Goal: Register for event/course: Sign up to attend an event or enroll in a course

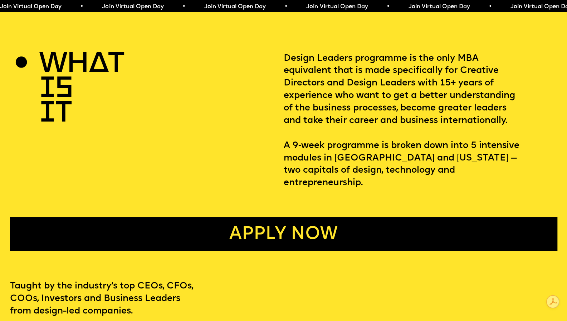
scroll to position [286, 0]
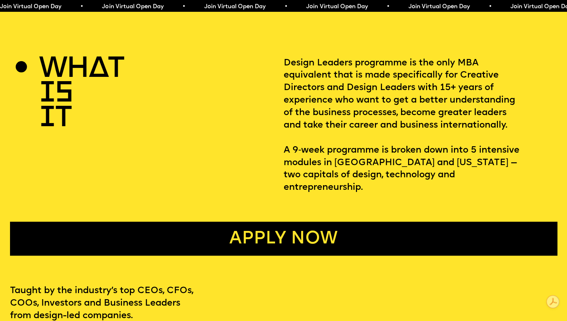
click at [323, 226] on link "Apply now" at bounding box center [283, 239] width 547 height 34
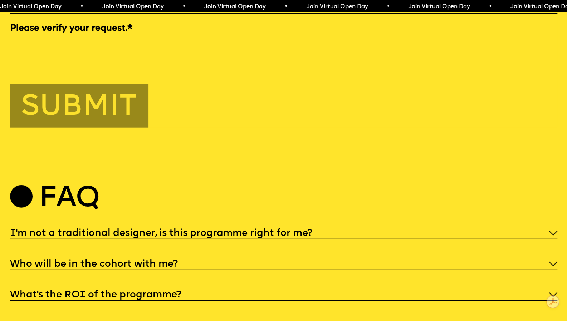
scroll to position [2926, 0]
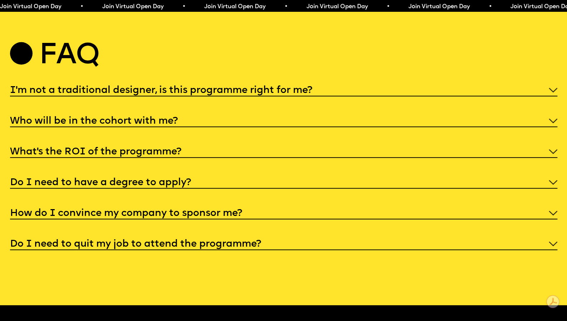
click at [205, 94] on h5 "I'm not a traditional designer, is this programme right for me?" at bounding box center [161, 90] width 302 height 7
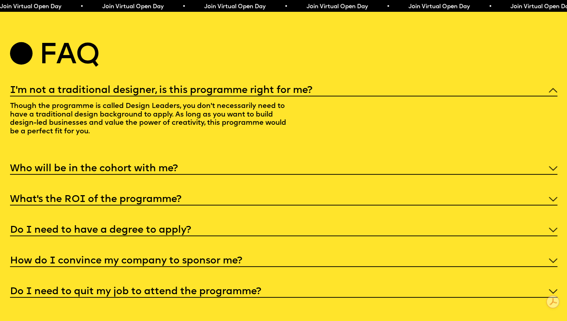
click at [205, 94] on h5 "I'm not a traditional designer, is this programme right for me?" at bounding box center [161, 90] width 302 height 7
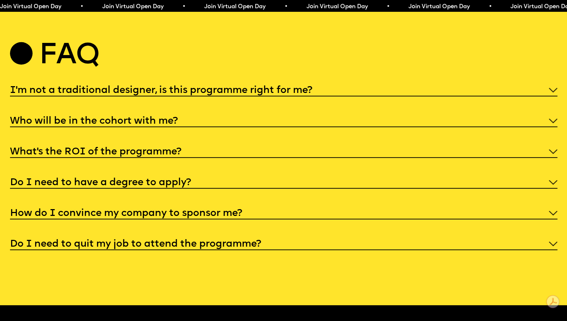
click at [156, 125] on h5 "Who will be in the cohort with me?" at bounding box center [94, 121] width 168 height 7
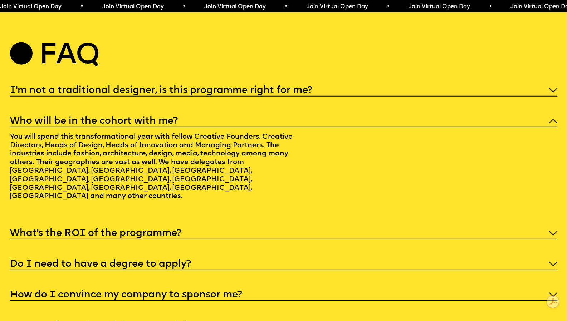
click at [156, 125] on h5 "Who will be in the cohort with me?" at bounding box center [94, 121] width 168 height 7
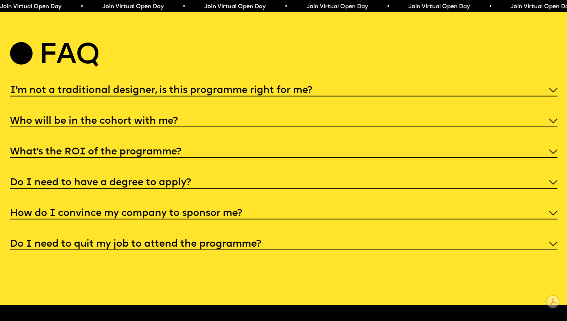
click at [146, 156] on h5 "What’s the ROI of the programme?" at bounding box center [95, 151] width 171 height 7
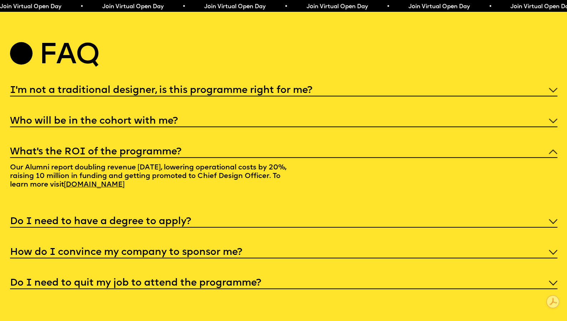
click at [146, 156] on h5 "What’s the ROI of the programme?" at bounding box center [95, 151] width 171 height 7
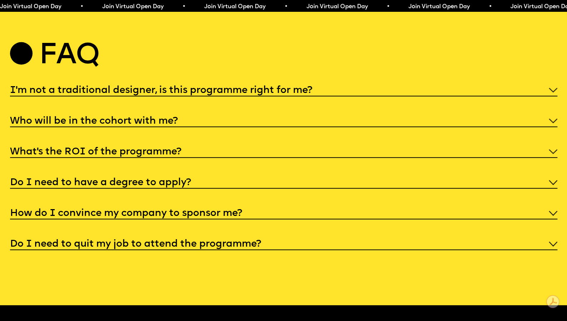
click at [136, 186] on h5 "Do I need to have a degree to apply?" at bounding box center [100, 182] width 181 height 7
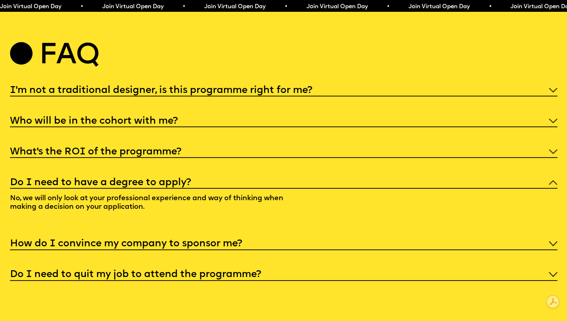
click at [136, 186] on h5 "Do I need to have a degree to apply?" at bounding box center [100, 182] width 181 height 7
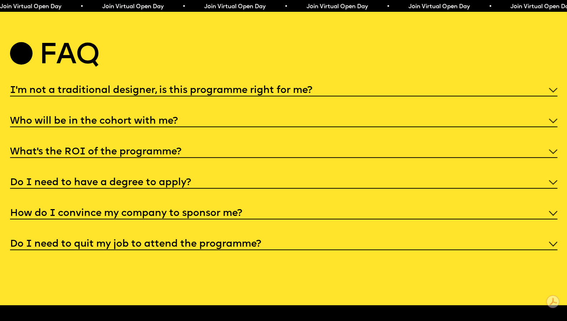
click at [131, 217] on h5 "How do I convince my company to sponsor me?" at bounding box center [126, 213] width 232 height 7
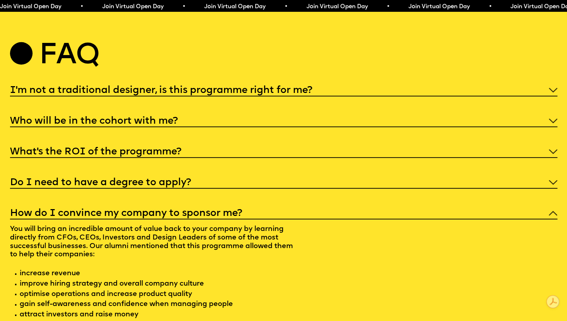
click at [131, 217] on h5 "How do I convince my company to sponsor me?" at bounding box center [126, 213] width 232 height 7
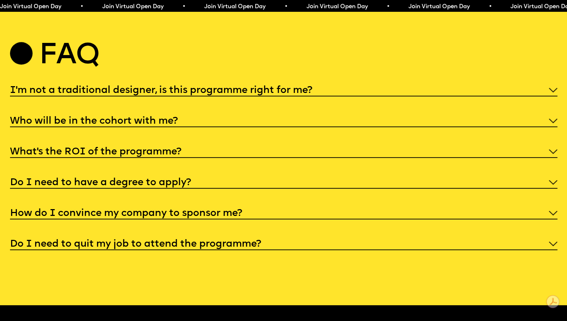
scroll to position [3033, 0]
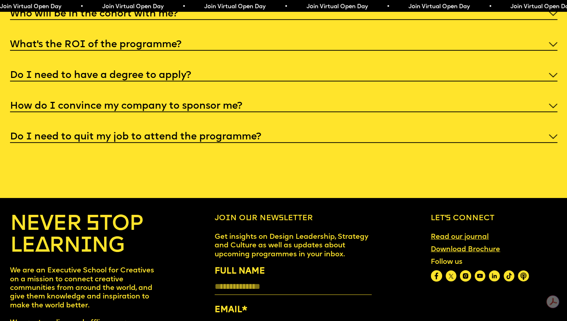
click at [124, 141] on h5 "Do I need to quit my job to attend the programme?" at bounding box center [135, 136] width 251 height 7
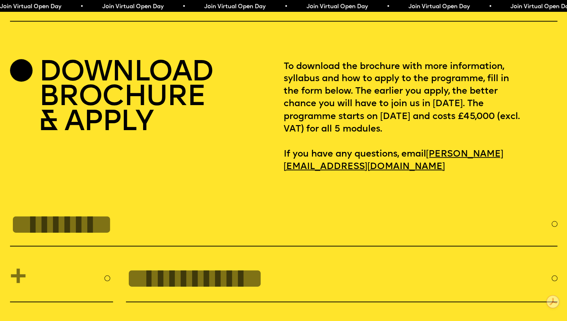
scroll to position [2425, 0]
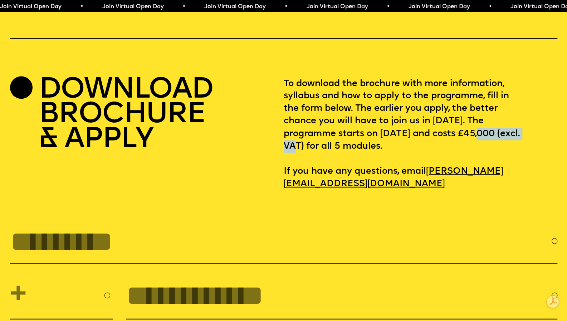
drag, startPoint x: 285, startPoint y: 171, endPoint x: 344, endPoint y: 175, distance: 59.5
click at [344, 175] on p "To download the brochure with more information, syllabus and how to apply to th…" at bounding box center [421, 134] width 274 height 112
drag, startPoint x: 295, startPoint y: 112, endPoint x: 496, endPoint y: 172, distance: 209.8
click at [496, 172] on p "To download the brochure with more information, syllabus and how to apply to th…" at bounding box center [421, 134] width 274 height 112
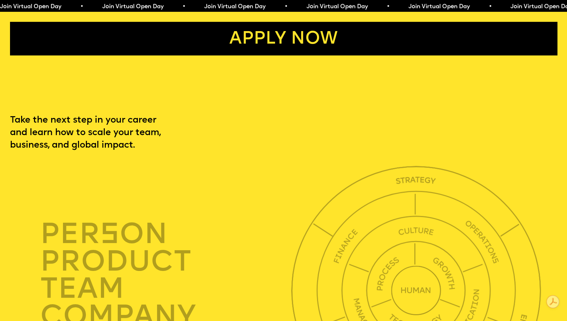
scroll to position [1853, 0]
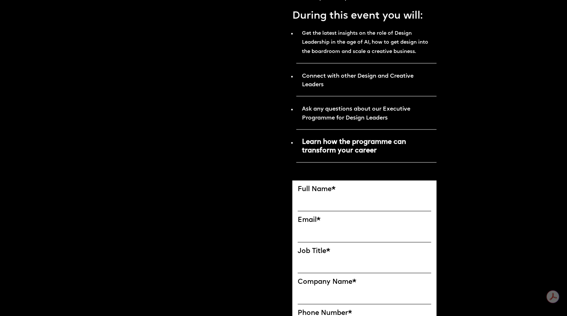
scroll to position [393, 0]
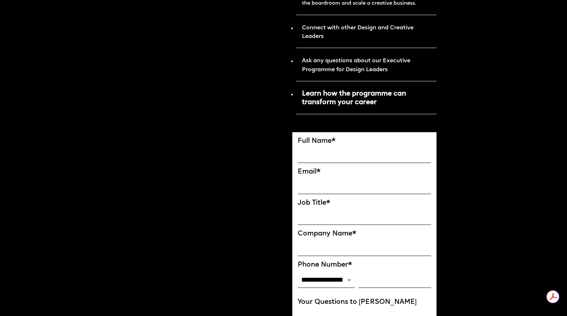
click at [366, 160] on input "FULL NAME" at bounding box center [365, 155] width 134 height 16
type input "**********"
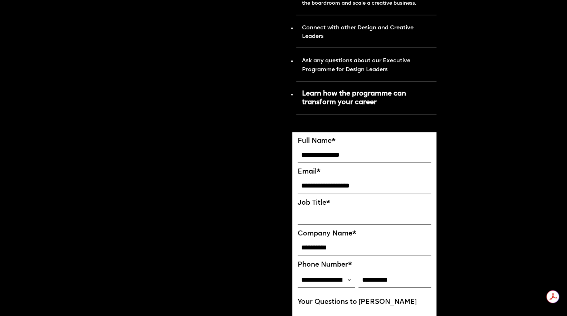
drag, startPoint x: 320, startPoint y: 189, endPoint x: 275, endPoint y: 188, distance: 44.4
click at [275, 188] on div "Hosted by Co-Founder of Future London Academy, Ekaterina Solomeina Reserve the …" at bounding box center [283, 307] width 338 height 1293
drag, startPoint x: 380, startPoint y: 190, endPoint x: 281, endPoint y: 189, distance: 98.7
click at [281, 189] on div "Hosted by Co-Founder of Future London Academy, Ekaterina Solomeina Reserve the …" at bounding box center [283, 307] width 338 height 1293
type input "**********"
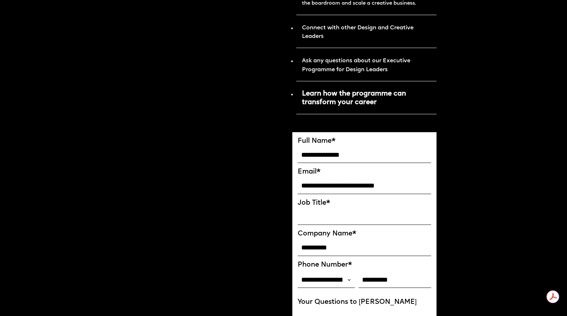
click at [338, 221] on input "Job Title*" at bounding box center [365, 217] width 134 height 16
type input "*"
click at [400, 236] on label "Company Name *" at bounding box center [365, 234] width 134 height 8
click at [400, 240] on input "**********" at bounding box center [365, 248] width 134 height 16
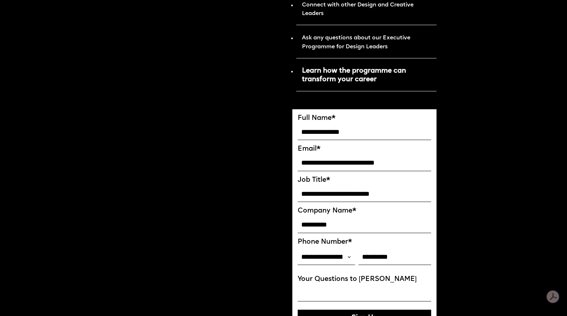
scroll to position [465, 0]
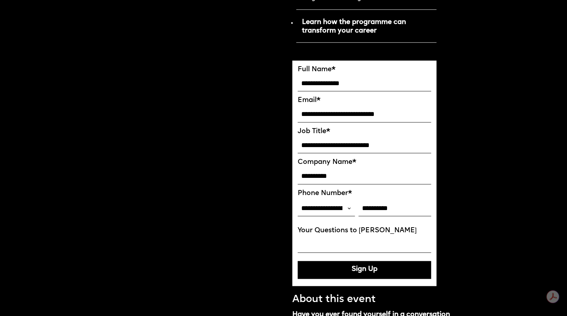
drag, startPoint x: 357, startPoint y: 148, endPoint x: 277, endPoint y: 147, distance: 80.5
click at [277, 147] on div "Hosted by Co-Founder of Future London Academy, Ekaterina Solomeina Reserve the …" at bounding box center [283, 235] width 338 height 1293
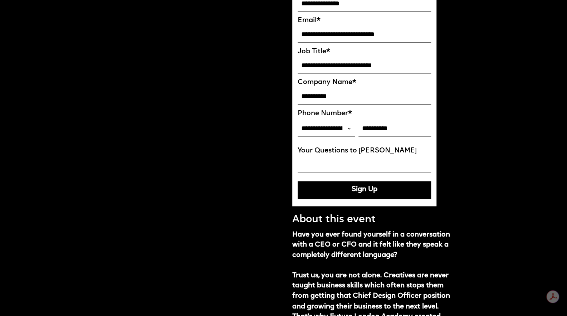
scroll to position [572, 0]
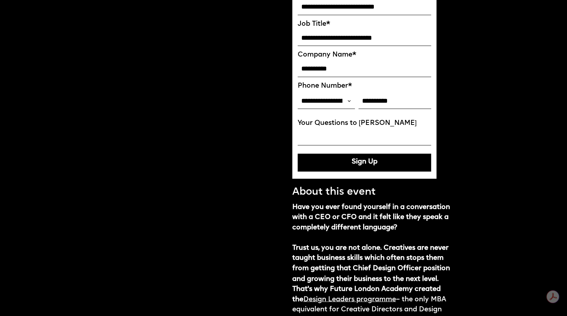
click at [341, 144] on input "Your Questions to Ekaterina" at bounding box center [365, 137] width 134 height 16
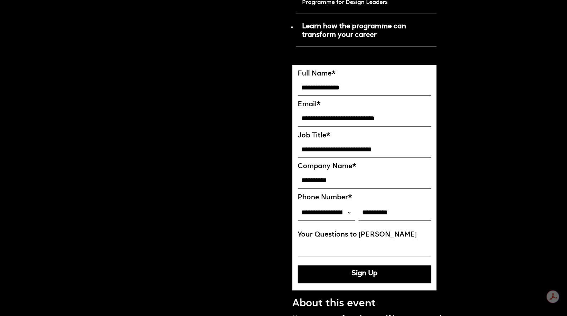
scroll to position [501, 0]
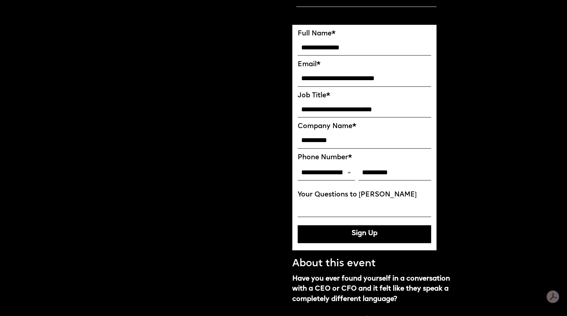
click at [363, 240] on button "Sign Up" at bounding box center [365, 234] width 134 height 18
type input "**********"
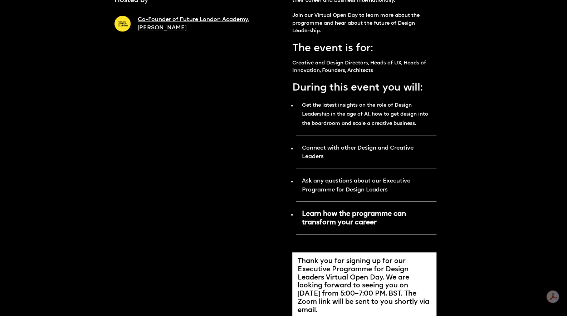
scroll to position [273, 0]
